Goal: Task Accomplishment & Management: Manage account settings

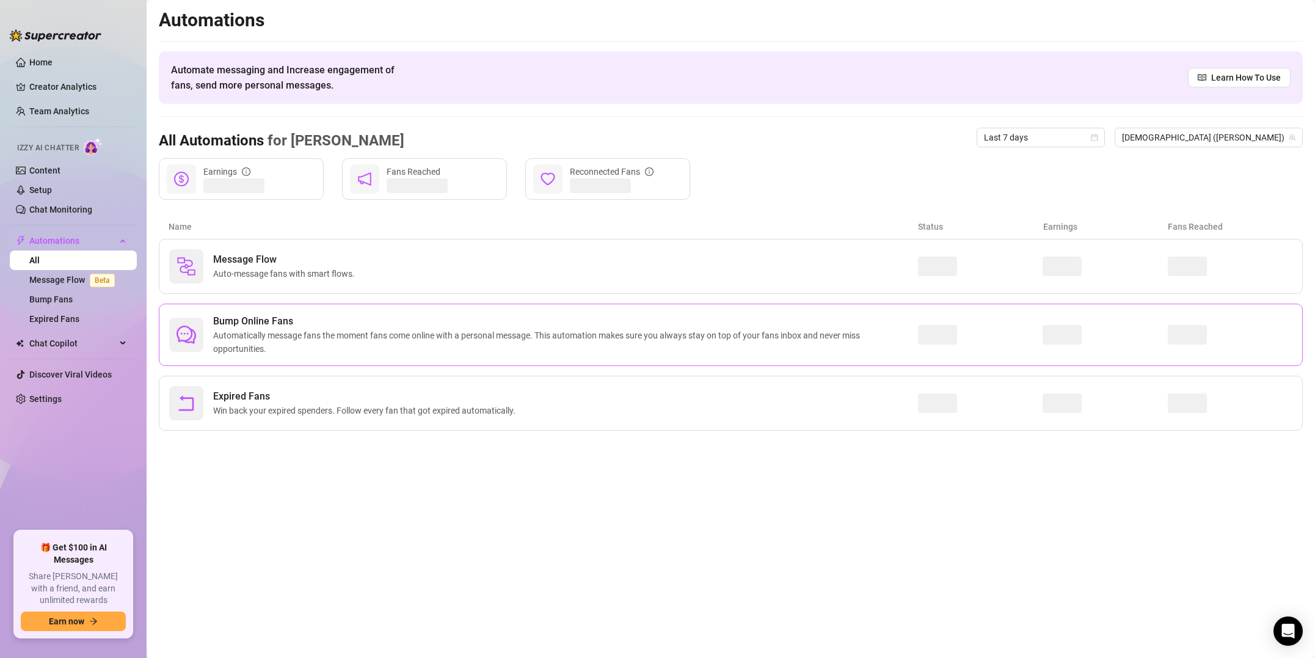
click at [388, 318] on span "Bump Online Fans" at bounding box center [565, 321] width 705 height 15
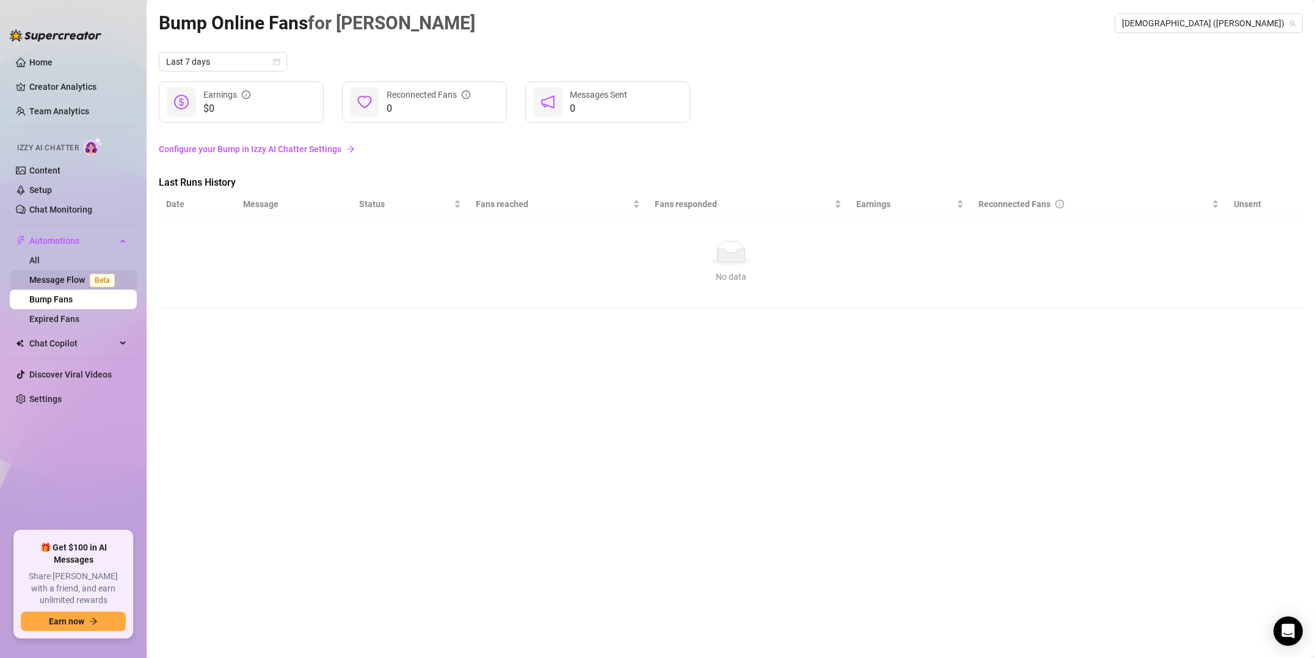
click at [66, 279] on link "Message Flow Beta" at bounding box center [74, 280] width 90 height 10
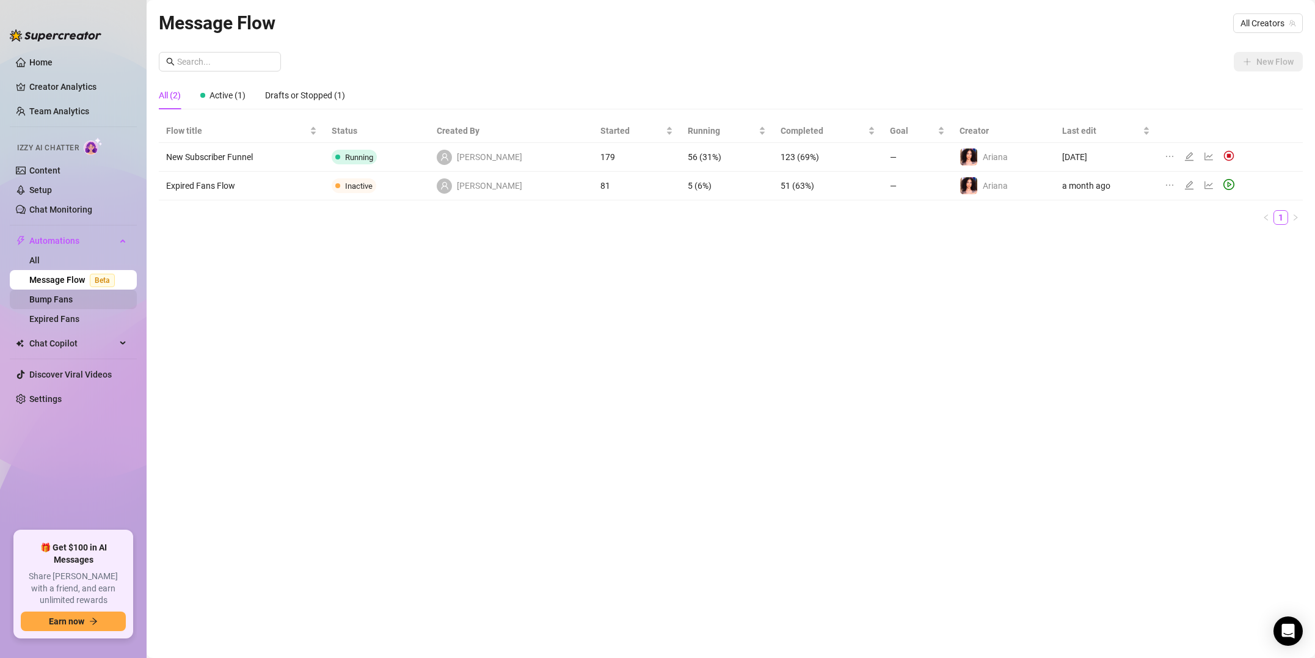
click at [57, 299] on link "Bump Fans" at bounding box center [50, 299] width 43 height 10
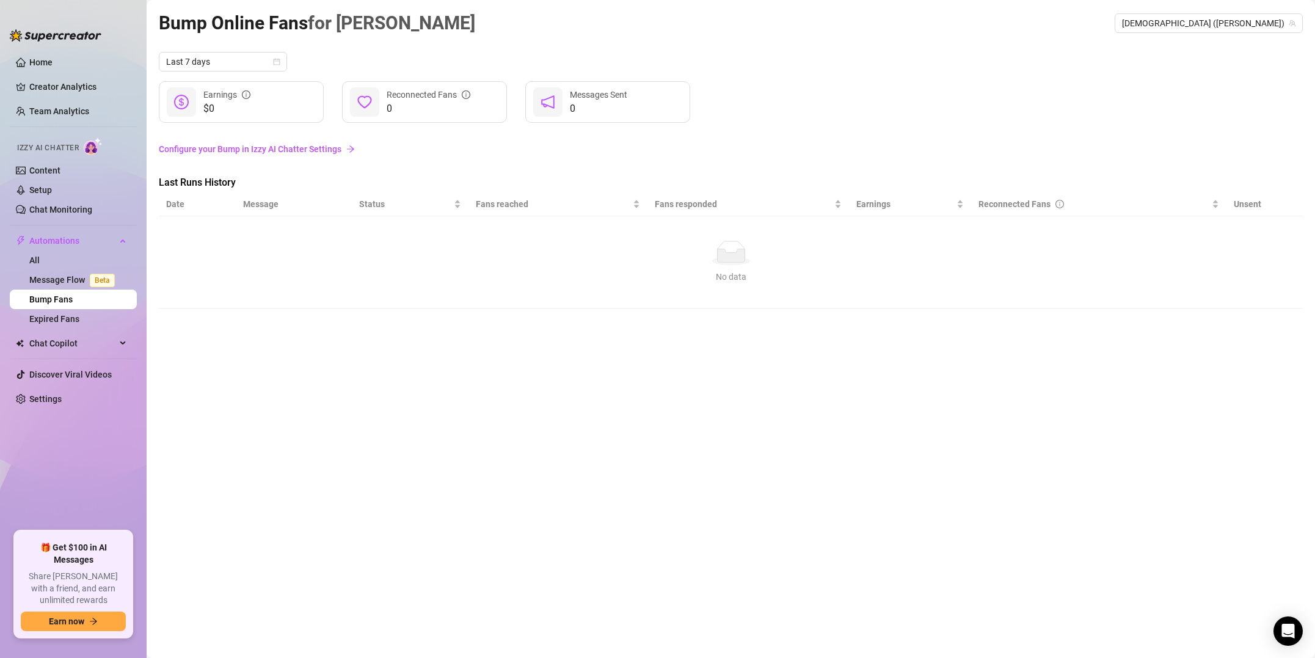
click at [239, 150] on link "Configure your Bump in Izzy AI Chatter Settings" at bounding box center [731, 148] width 1144 height 13
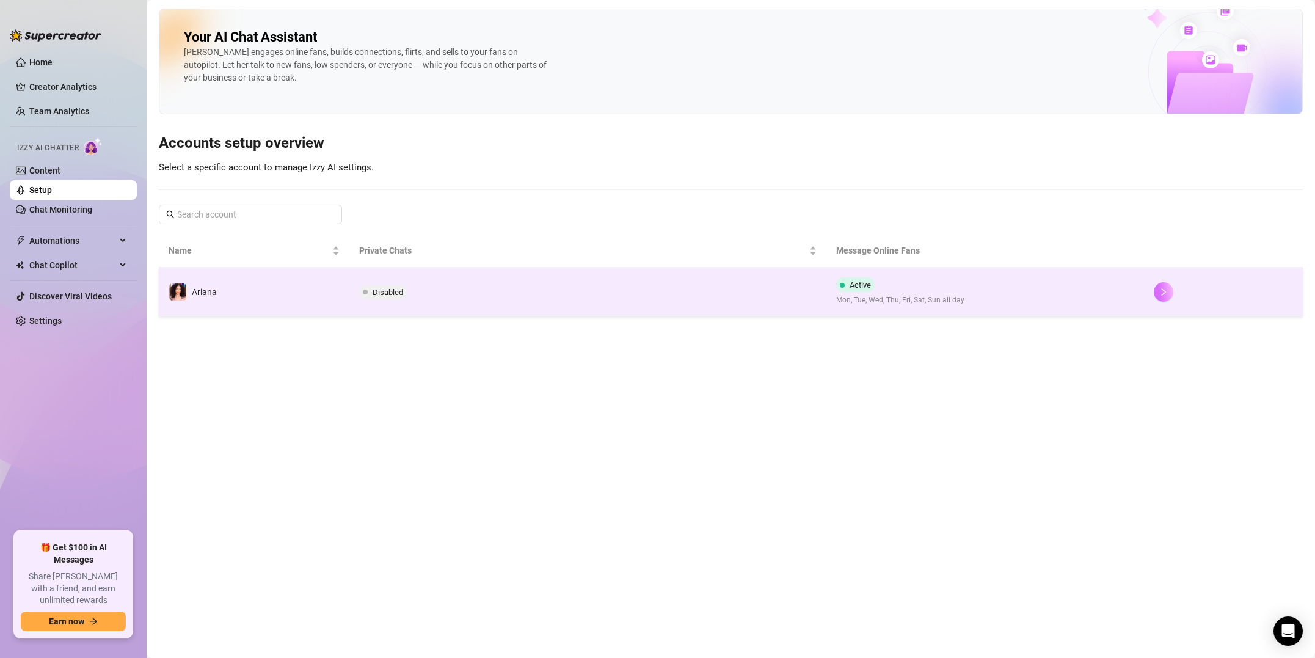
click at [1168, 295] on button "button" at bounding box center [1164, 292] width 20 height 20
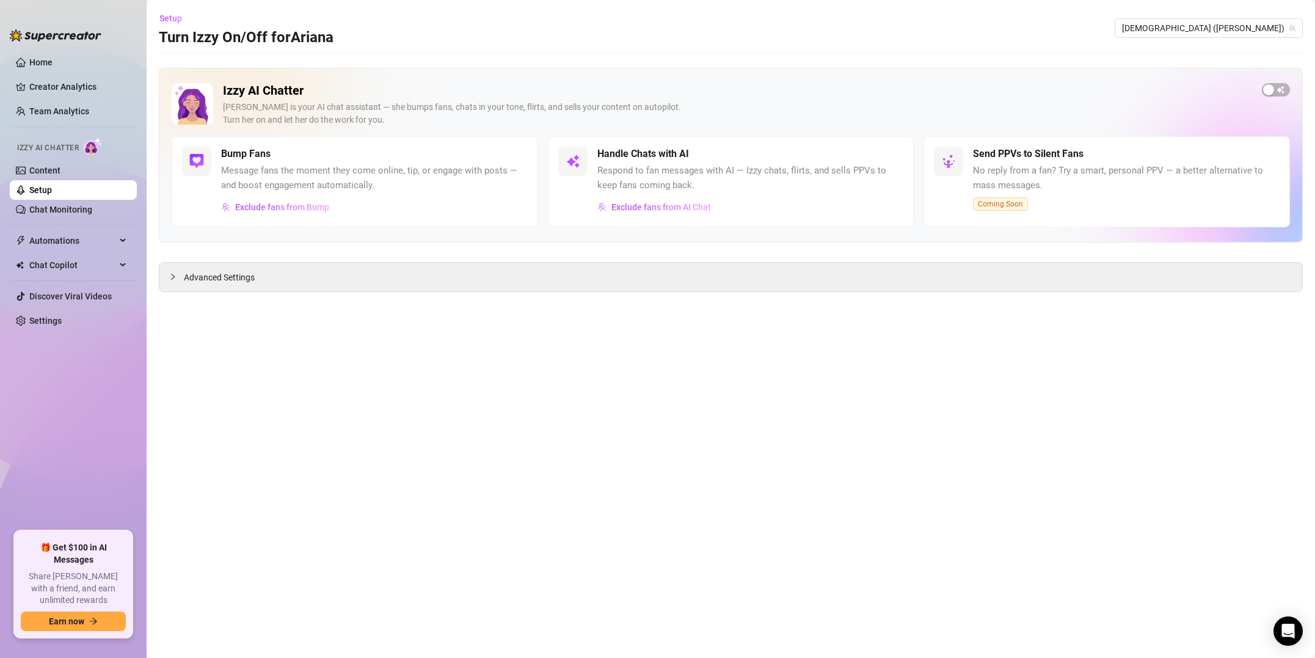
click at [377, 191] on span "Message fans the moment they come online, tip, or engage with posts — and boost…" at bounding box center [374, 178] width 307 height 29
drag, startPoint x: 293, startPoint y: 183, endPoint x: 288, endPoint y: 178, distance: 7.0
click at [291, 181] on span "Message fans the moment they come online, tip, or engage with posts — and boost…" at bounding box center [374, 178] width 307 height 29
drag, startPoint x: 271, startPoint y: 164, endPoint x: 255, endPoint y: 159, distance: 16.4
click at [270, 164] on span "Message fans the moment they come online, tip, or engage with posts — and boost…" at bounding box center [374, 178] width 307 height 29
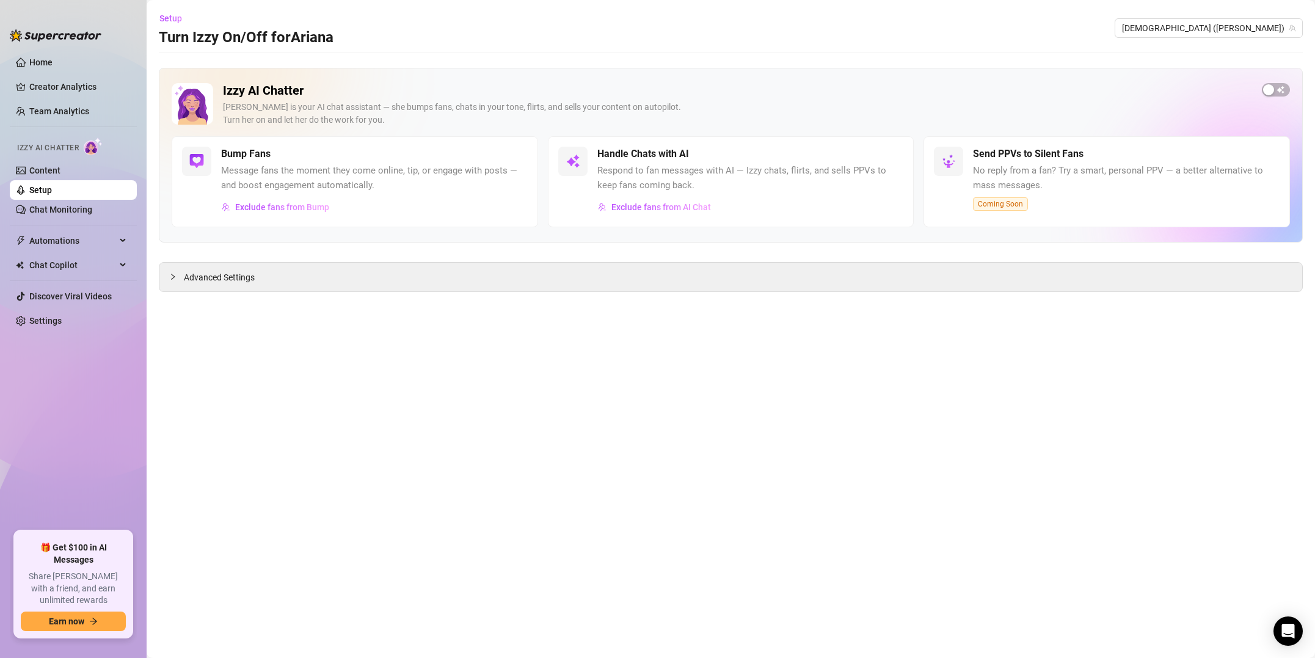
drag, startPoint x: 251, startPoint y: 156, endPoint x: 265, endPoint y: 191, distance: 37.5
click at [251, 156] on h5 "Bump Fans" at bounding box center [245, 154] width 49 height 15
click at [272, 200] on button "Exclude fans from Bump" at bounding box center [275, 207] width 109 height 20
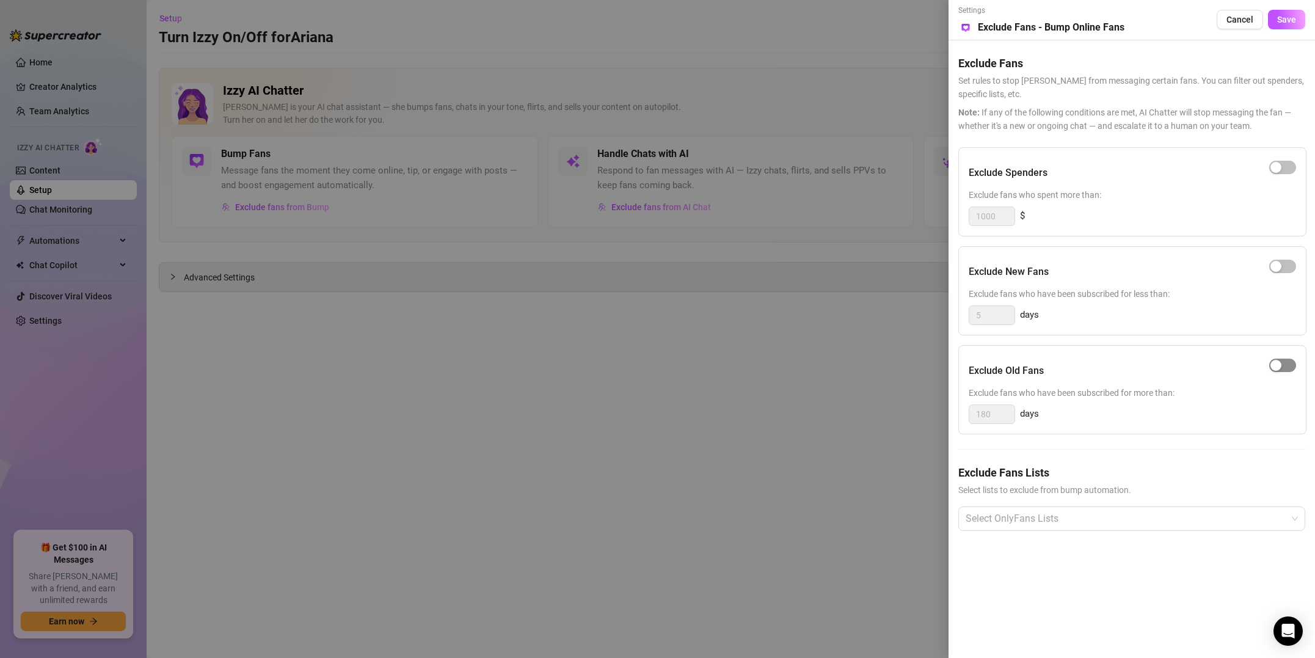
click at [1285, 364] on span "button" at bounding box center [1282, 365] width 27 height 13
click at [1288, 268] on span "button" at bounding box center [1282, 266] width 27 height 13
click at [1278, 167] on div "button" at bounding box center [1275, 167] width 11 height 11
drag, startPoint x: 985, startPoint y: 214, endPoint x: 931, endPoint y: 214, distance: 53.8
click at [931, 214] on div "Settings Preview Exclude Fans - Bump Online Fans Cancel Save Exclude Fans Set r…" at bounding box center [657, 329] width 1315 height 658
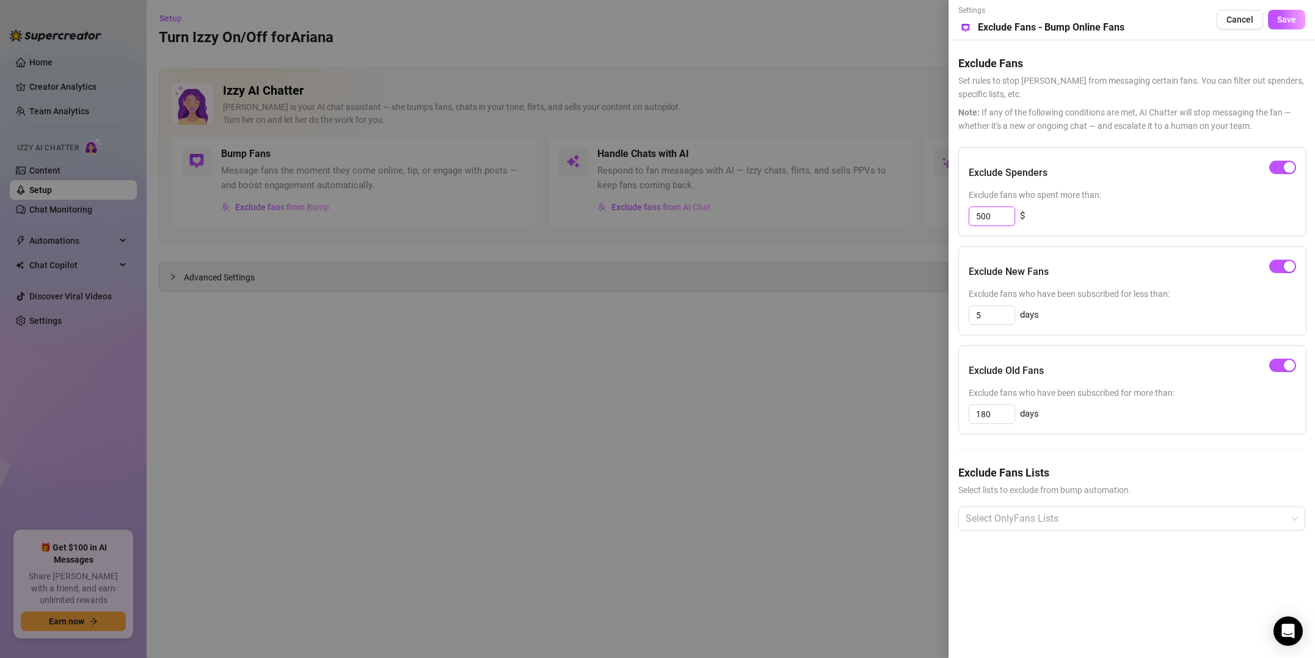
type input "500"
click at [1128, 208] on div "500 $" at bounding box center [1132, 216] width 327 height 20
click at [1069, 525] on div at bounding box center [1125, 519] width 329 height 22
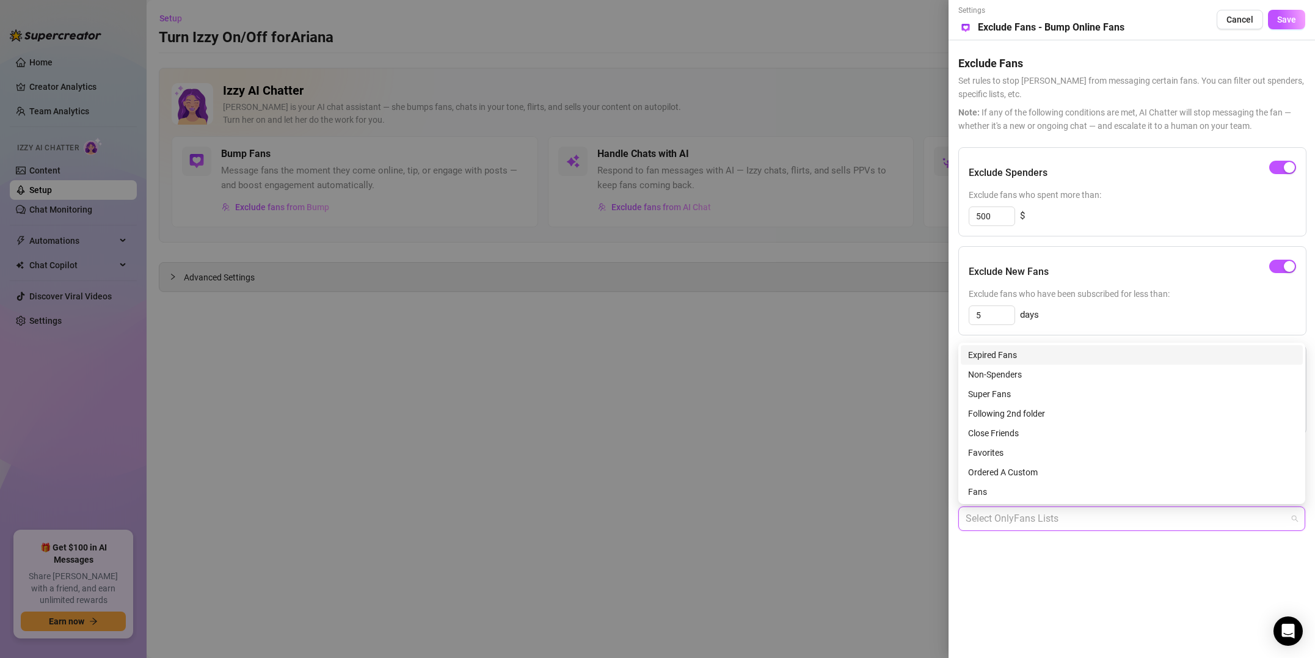
click at [1009, 354] on div "Expired Fans" at bounding box center [1131, 354] width 327 height 13
click at [1000, 357] on div "Expired Fans" at bounding box center [1127, 354] width 319 height 13
click at [1007, 374] on div "Non-Spenders" at bounding box center [1131, 374] width 327 height 13
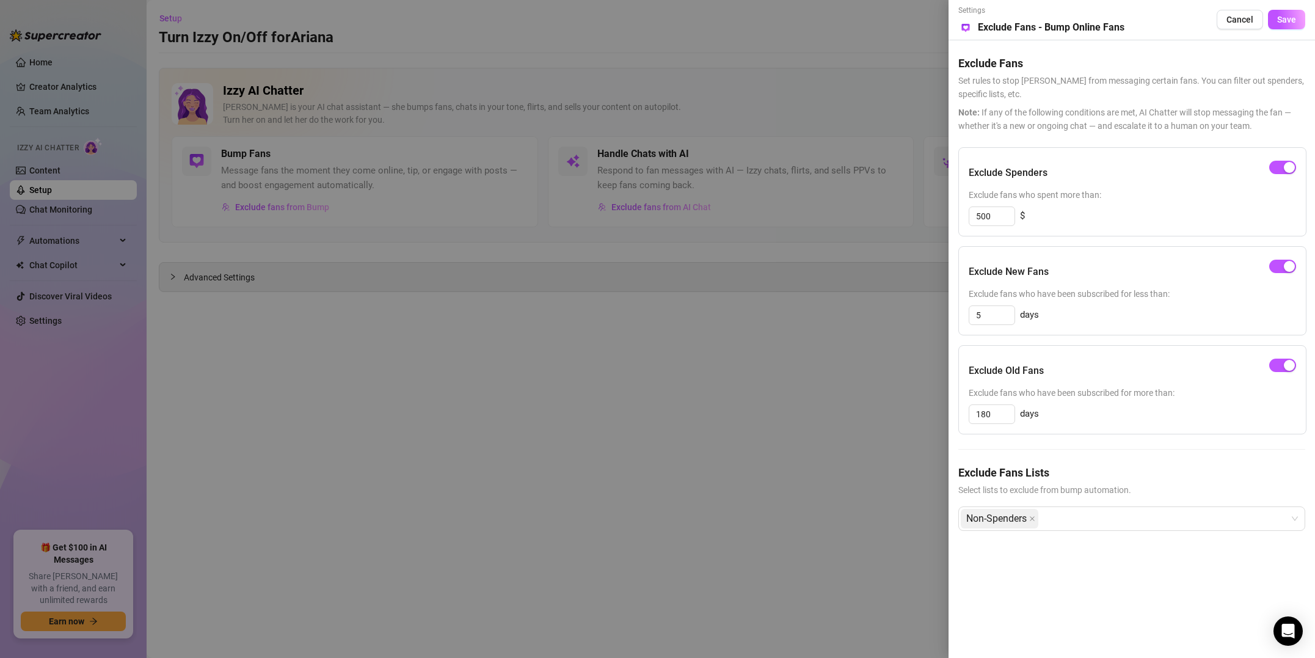
click at [1069, 541] on div "Exclude Fans Lists Select lists to exclude from bump automation. Non-Spenders" at bounding box center [1131, 507] width 347 height 86
click at [1281, 27] on button "Save" at bounding box center [1286, 20] width 37 height 20
